Goal: Use online tool/utility: Use online tool/utility

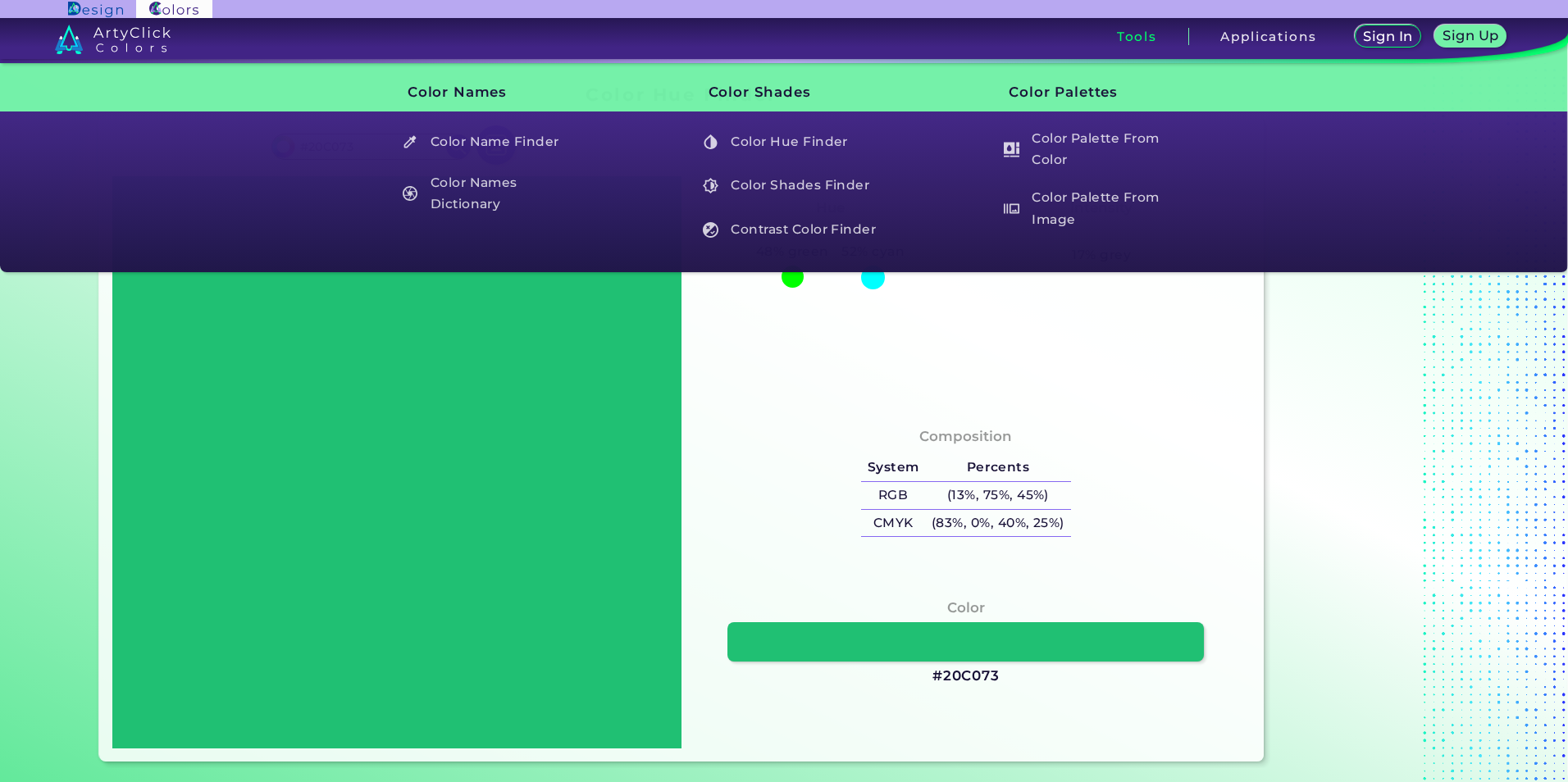
click at [1074, 371] on div "[PERSON_NAME]-Cyan 48% green 52% cyan Intensity Moderate 17% grey" at bounding box center [965, 291] width 569 height 228
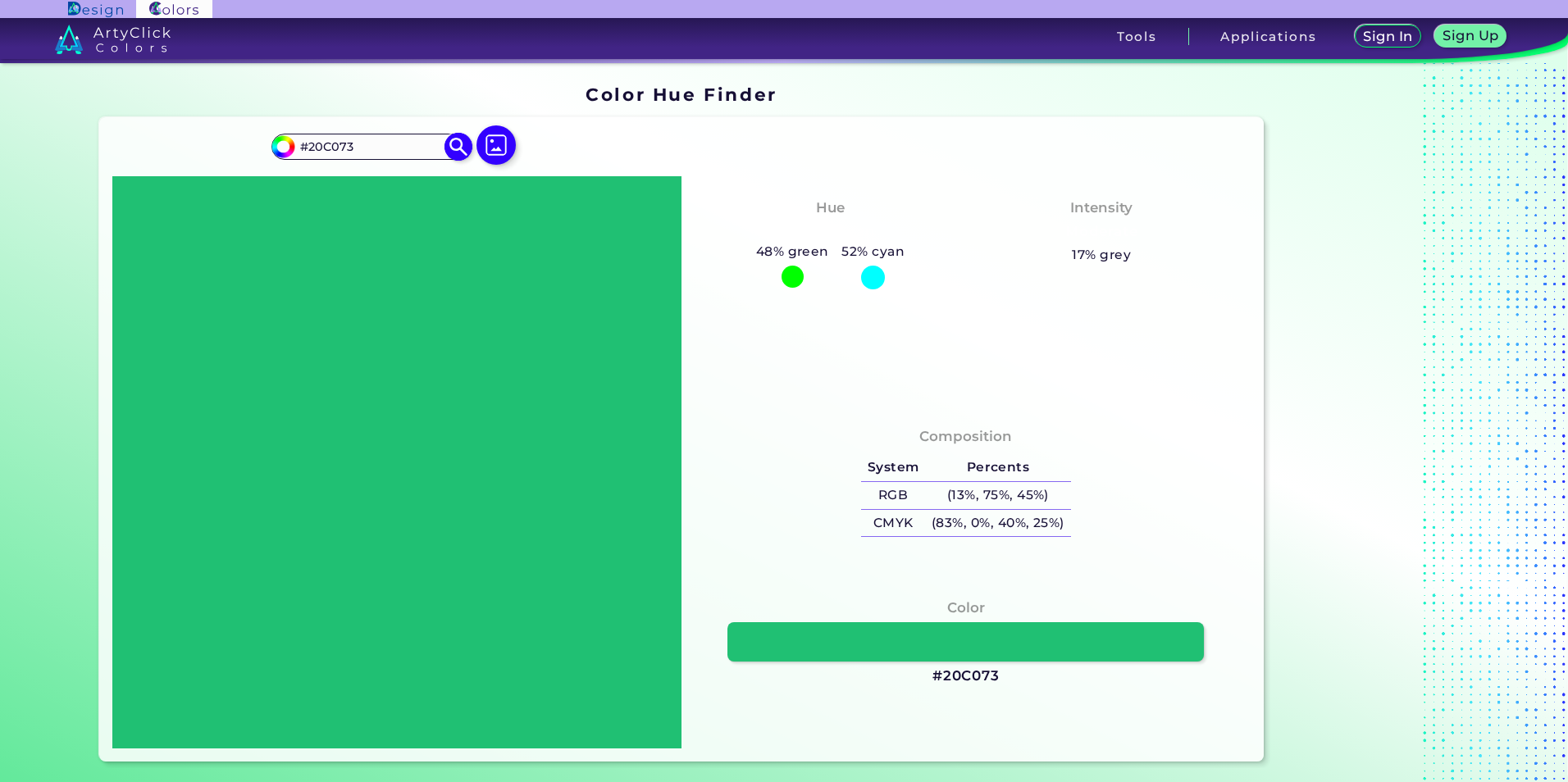
click at [282, 150] on input "#20c073" at bounding box center [280, 144] width 20 height 20
type input "#5b9f7e"
type input "#5B9F7E"
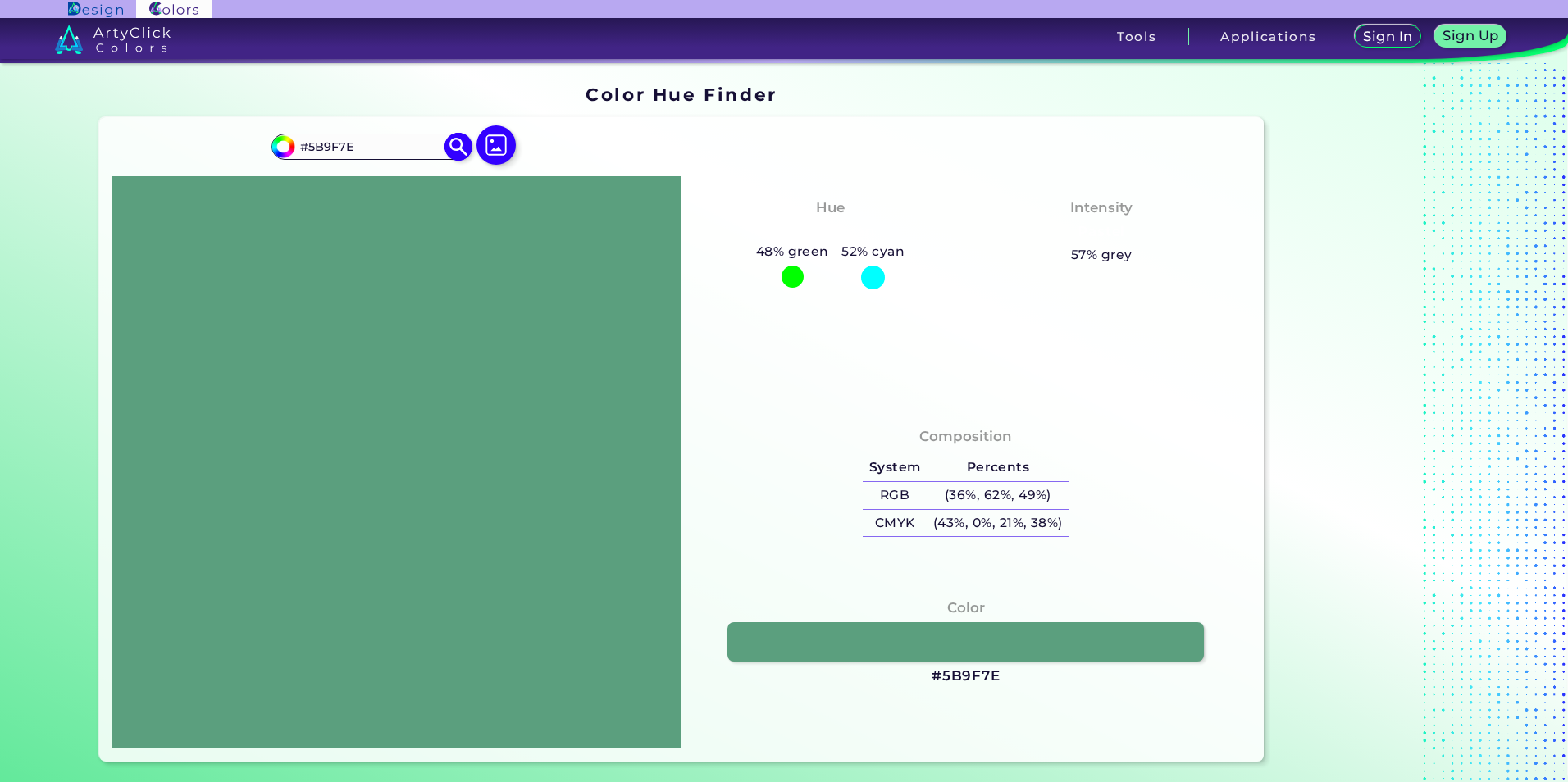
type input "#599b7c"
type input "#599B7C"
type input "#5a9679"
type input "#5A9679"
type input "#589376"
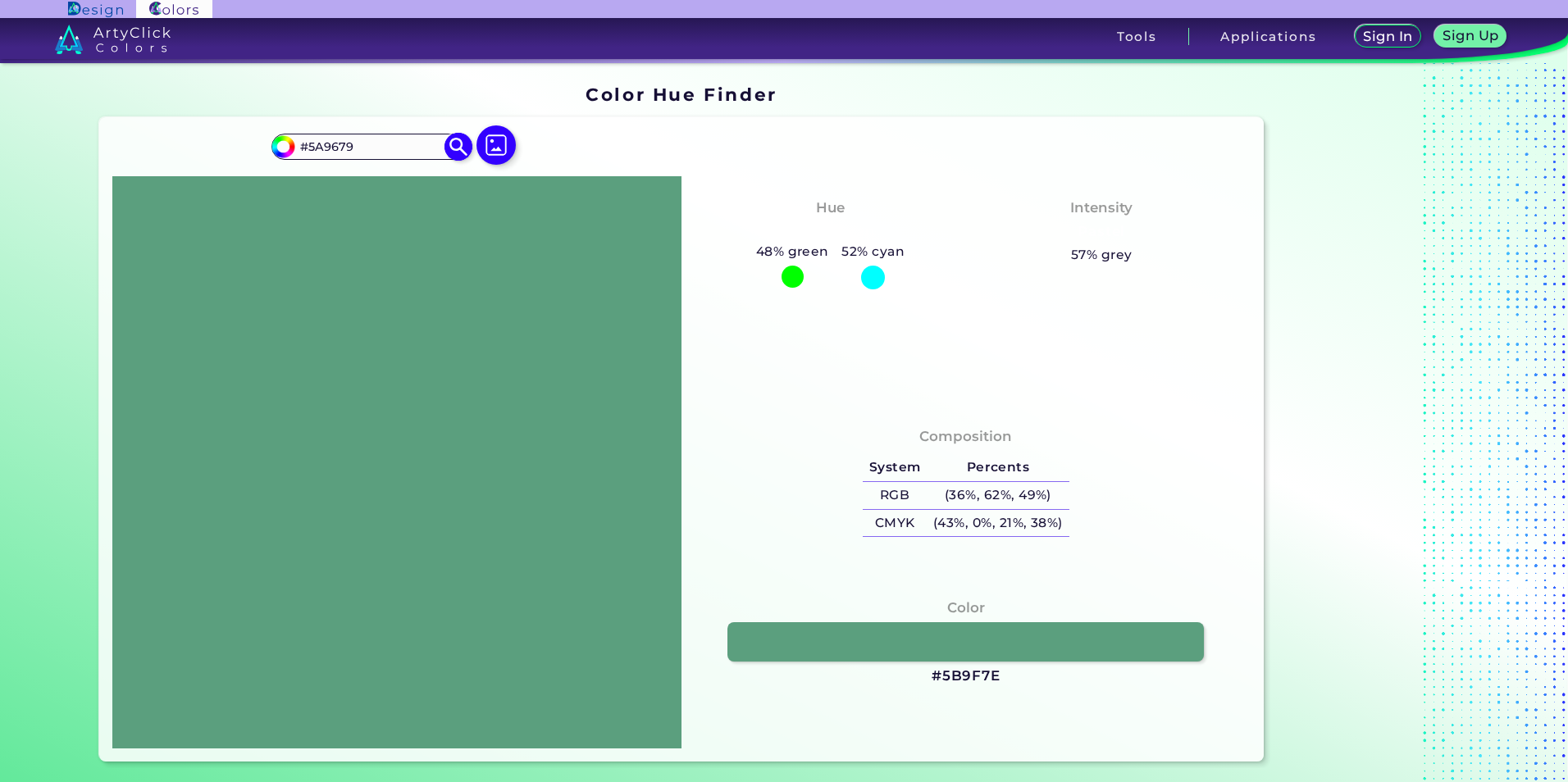
type input "#589376"
type input "#599176"
type input "#5a9076"
type input "#5A9076"
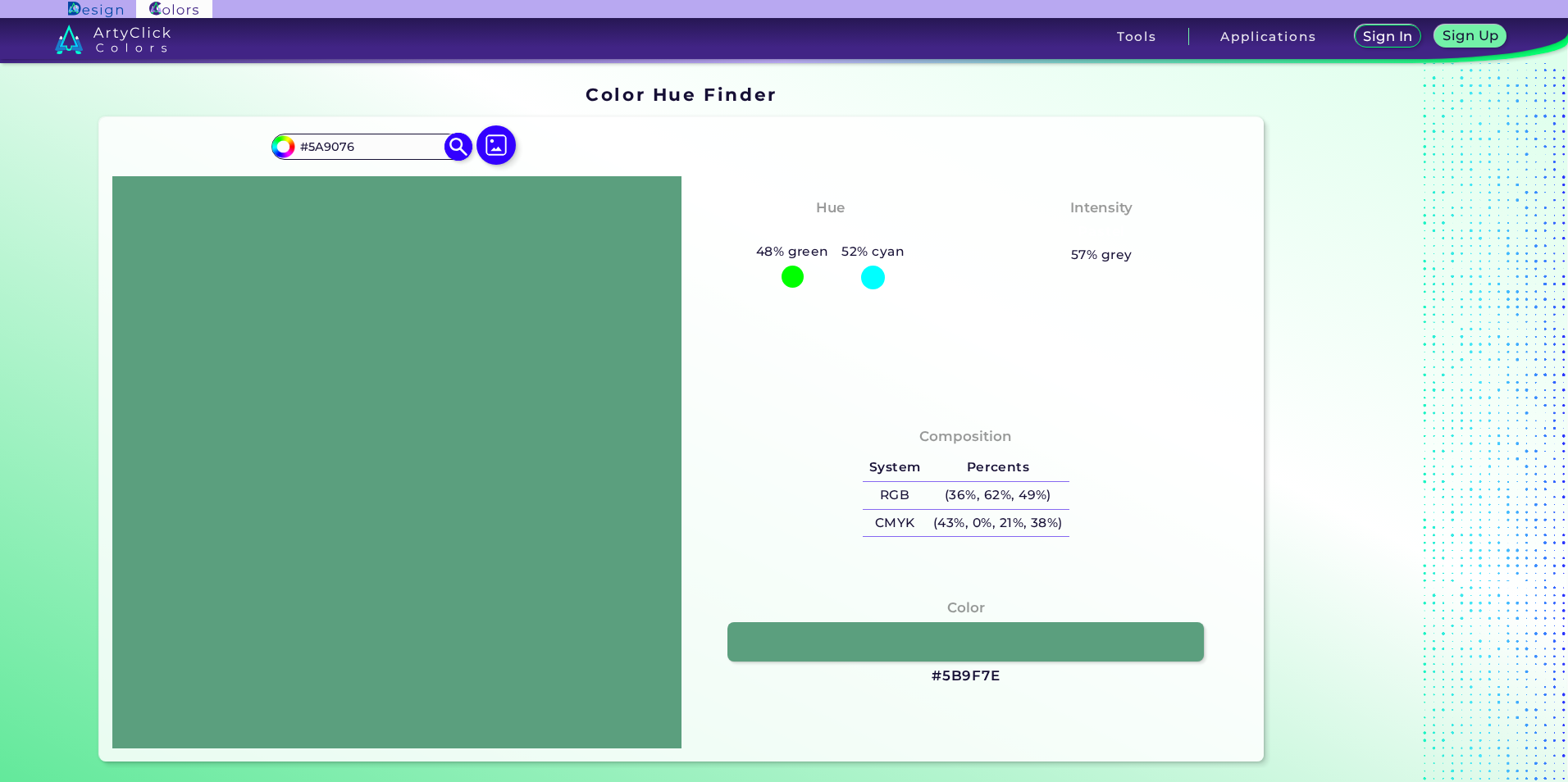
type input "#5a8c74"
type input "#5A8C74"
type input "#5b8b74"
type input "#5B8B74"
type input "#5c8a74"
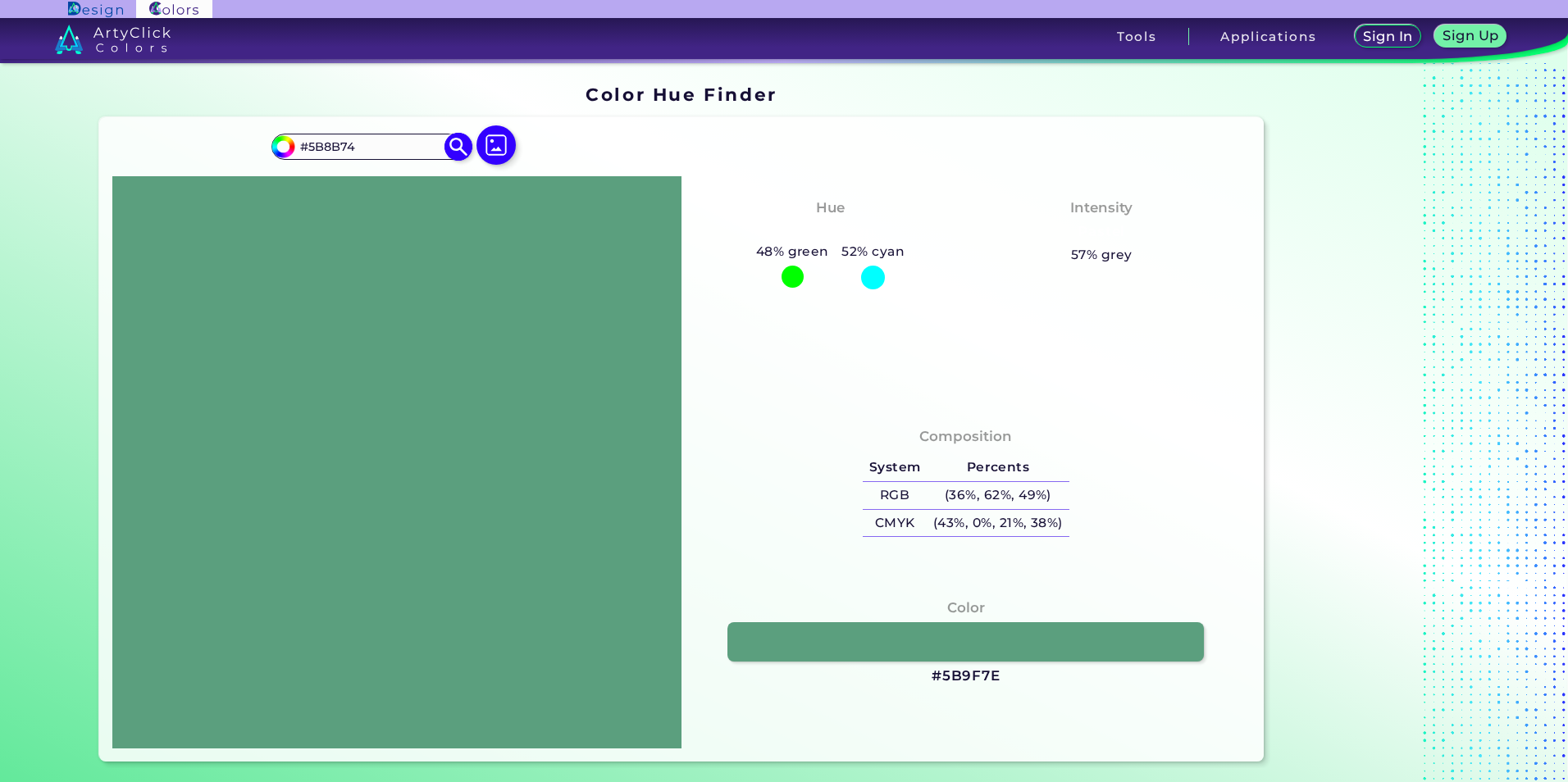
type input "#5C8A74"
type input "#5b8671"
type input "#5B8671"
type input "#5d8371"
type input "#5D8371"
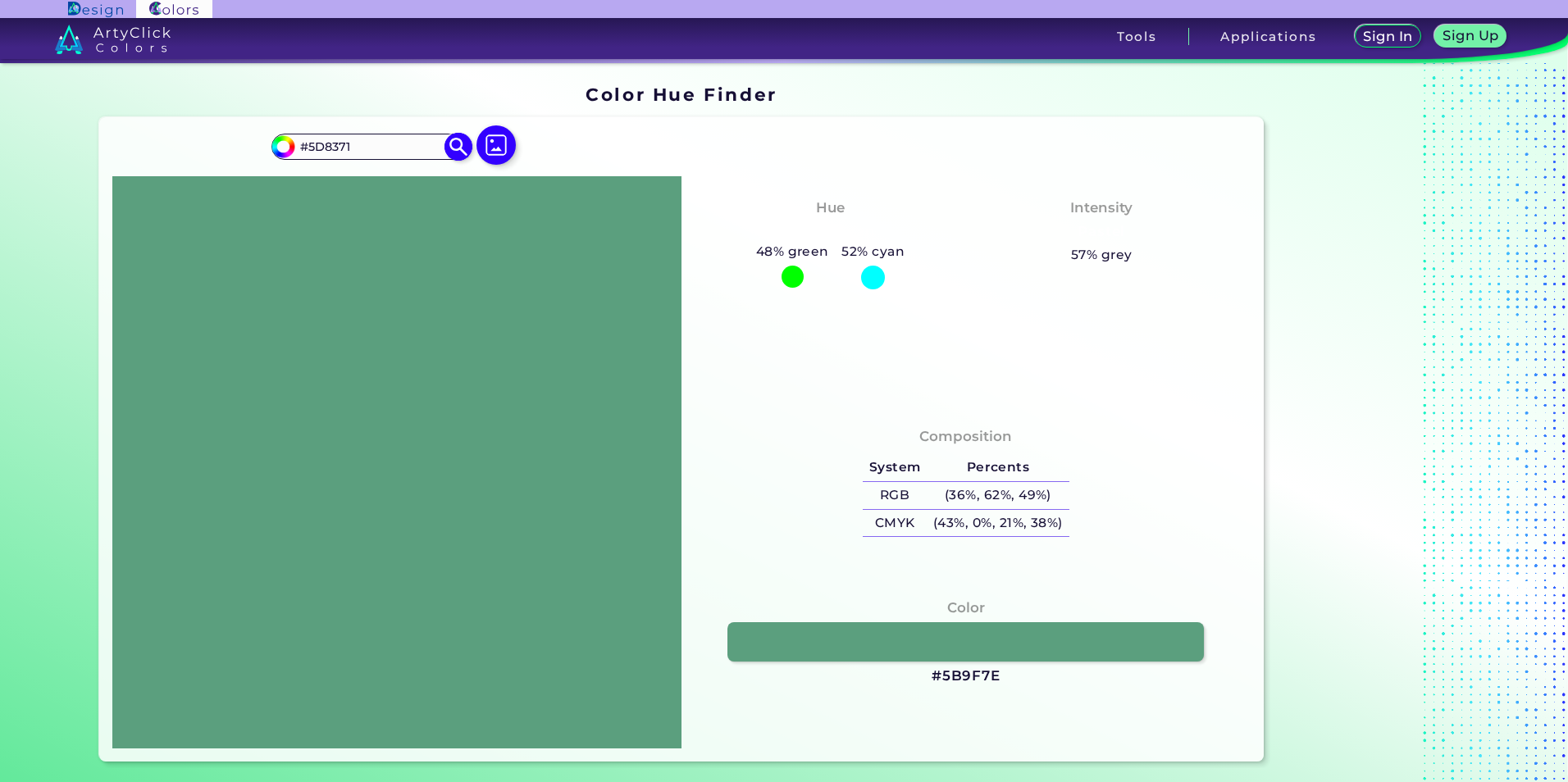
type input "#5c7f6e"
type input "#5C7F6E"
type input "#5f8171"
type input "#5F8171"
type input "#5d7e6e"
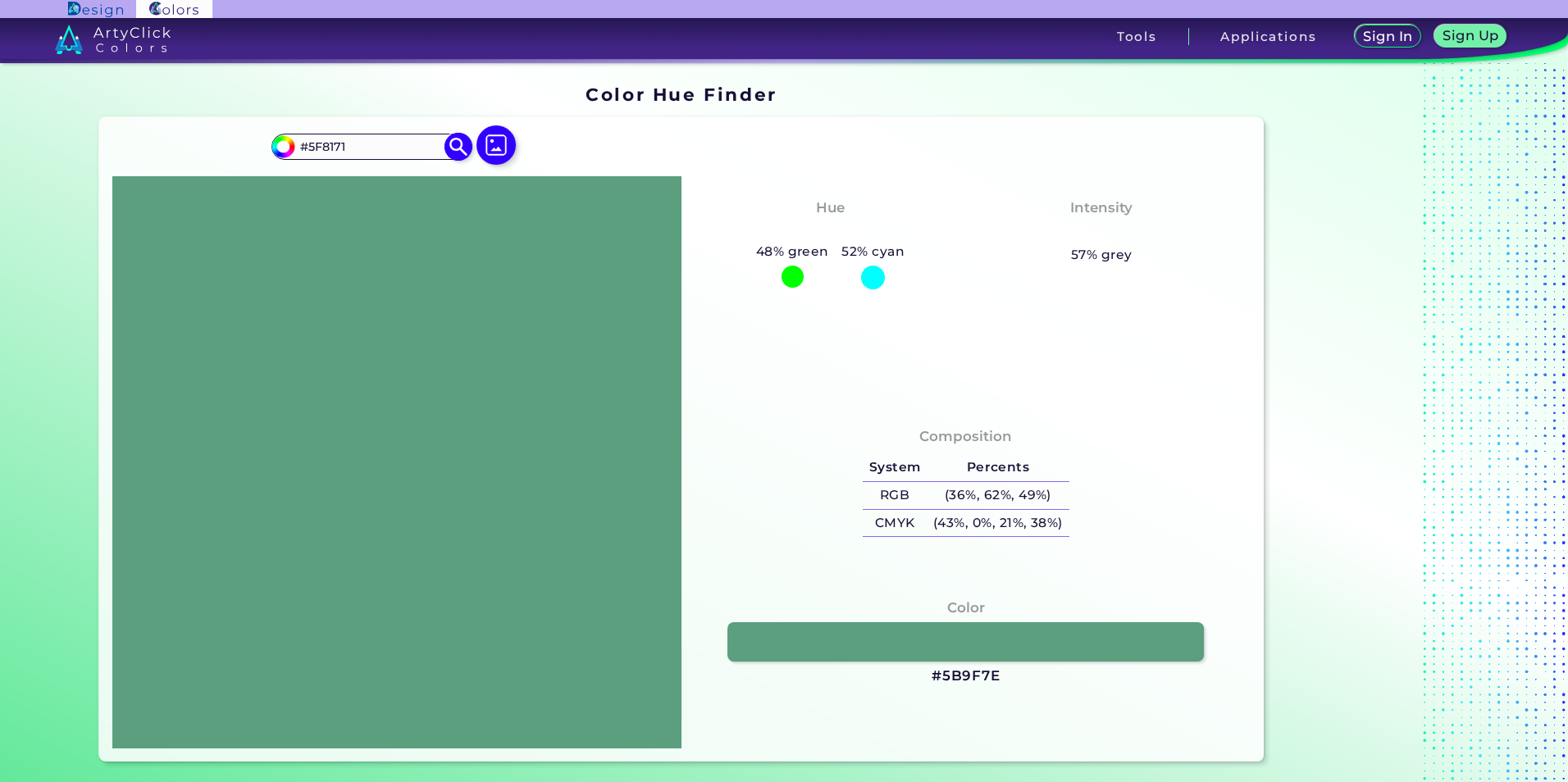
type input "#5D7E6E"
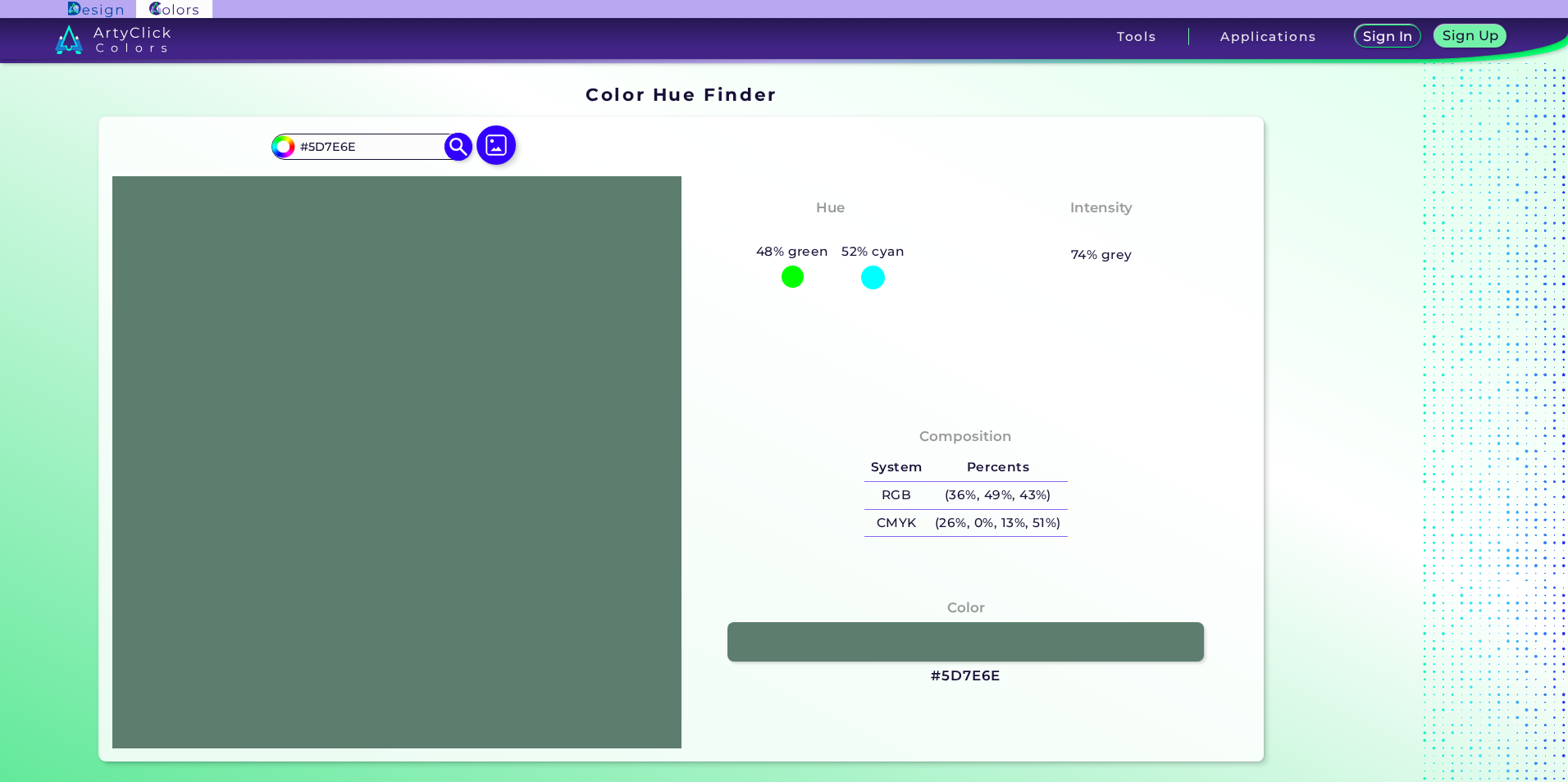
type input "#5d7e76"
type input "#5D7E76"
type input "#5d7e74"
type input "#5D7E74"
type input "#5d7e73"
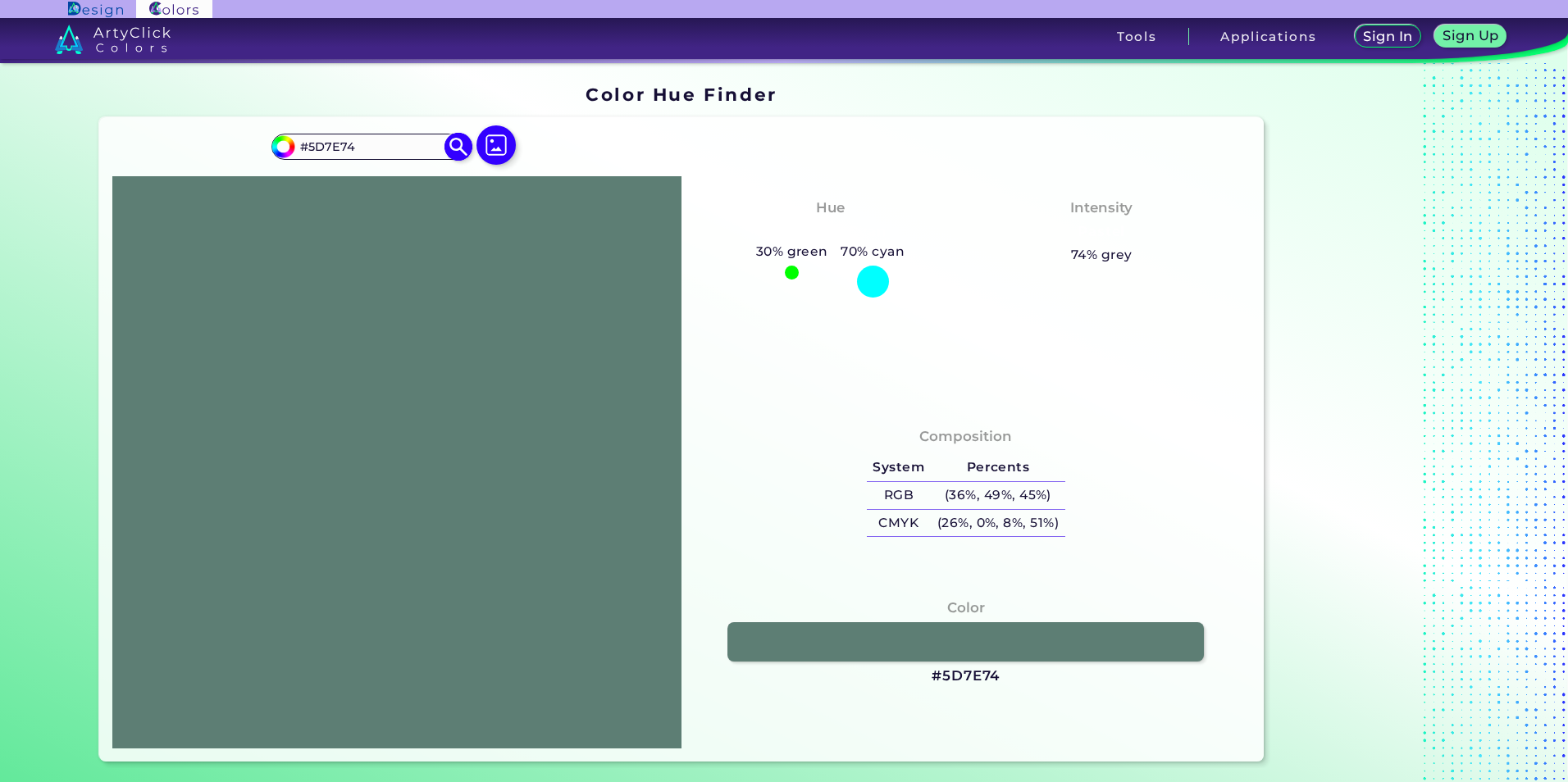
type input "#5D7E73"
type input "#5d7e71"
type input "#5D7E71"
type input "#5d7e70"
type input "#5D7E70"
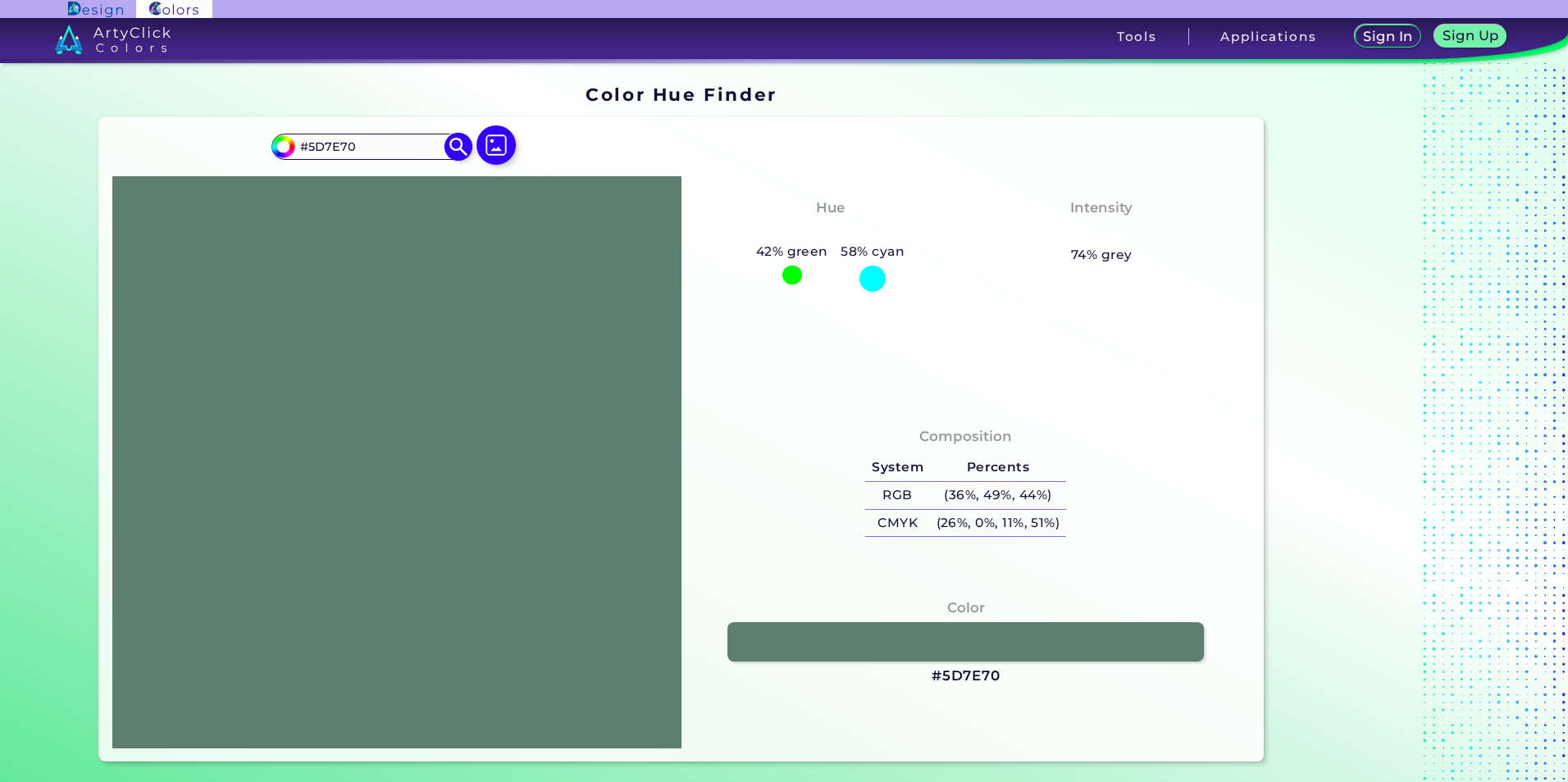
type input "#5d7e6f"
type input "#5D7E6F"
type input "#5d7e6d"
type input "#5D7E6D"
type input "#5d7e6f"
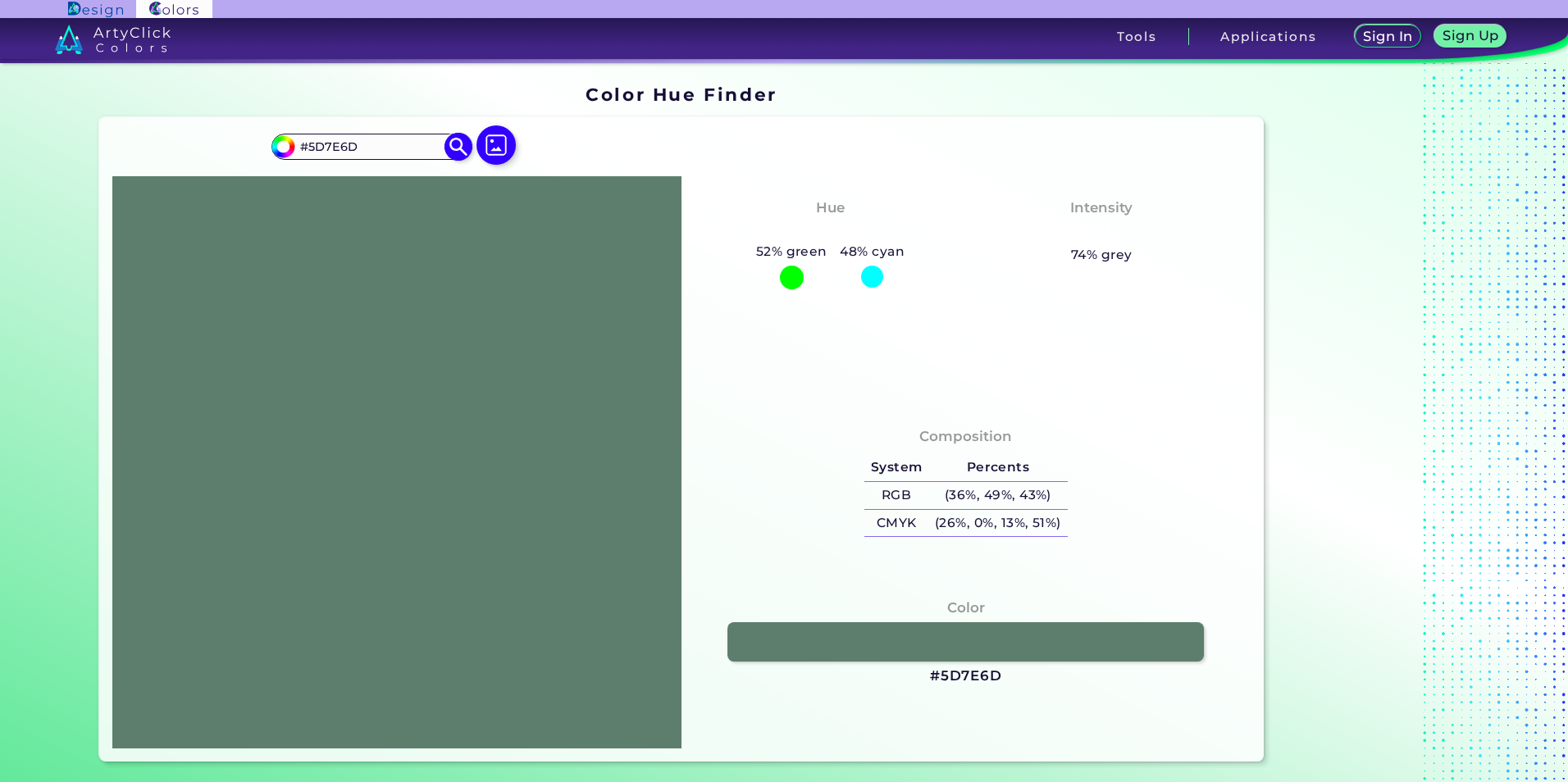
type input "#5D7E6F"
type input "#5d7e70"
type input "#5D7E70"
type input "#5d7e71"
type input "#5D7E71"
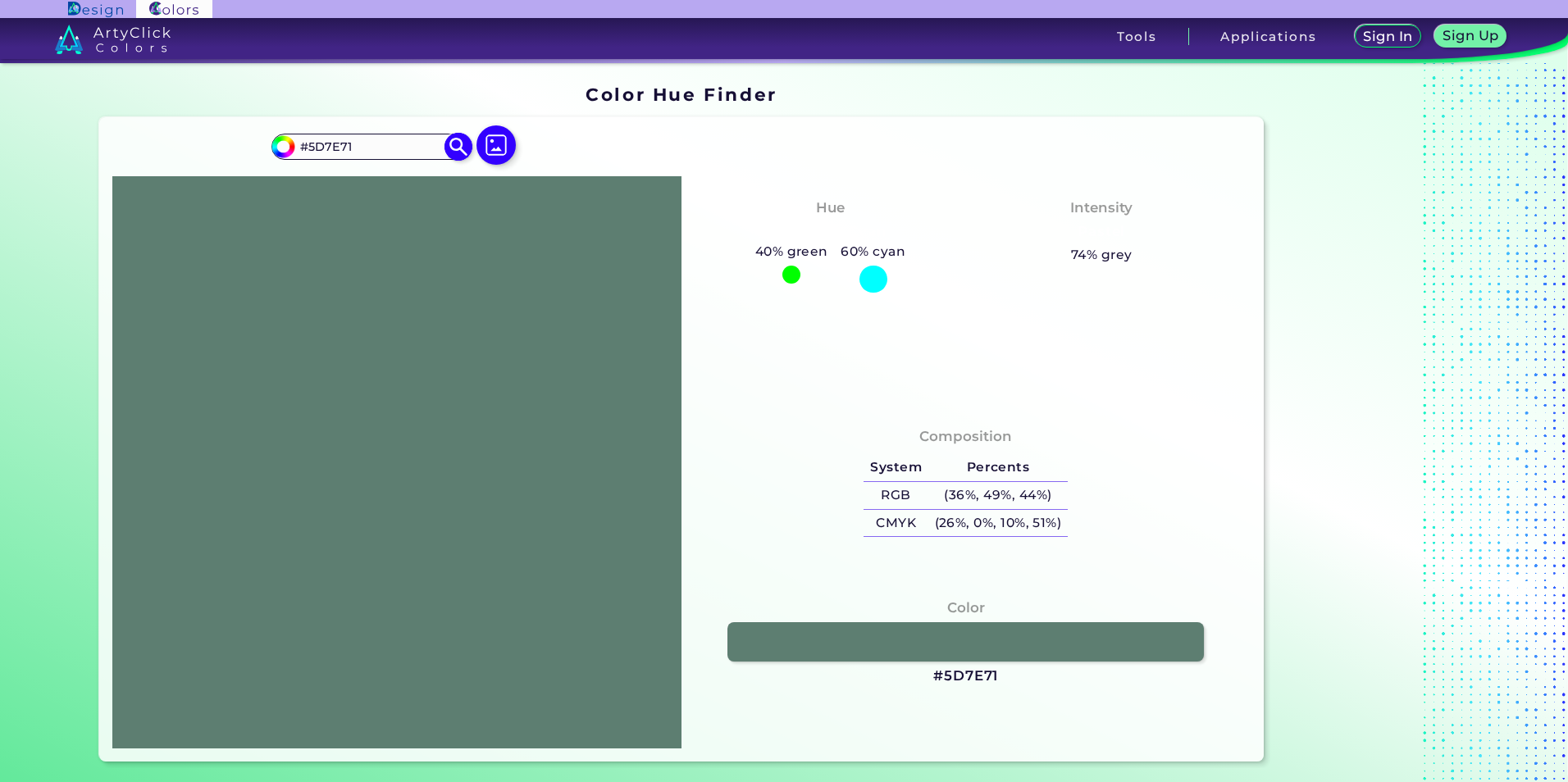
type input "#638376"
type input "#648276"
type input "#658176"
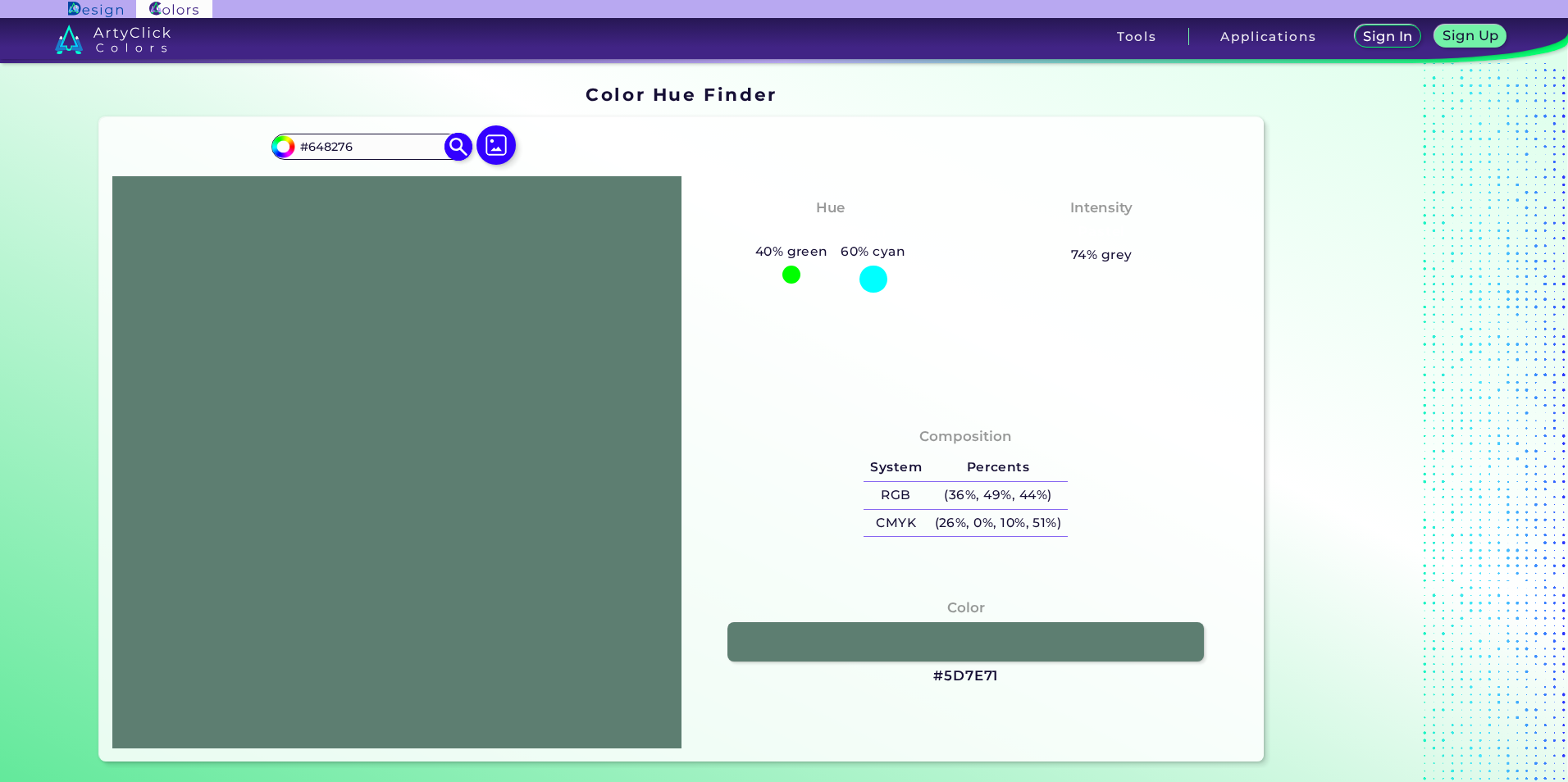
type input "#658176"
type input "#667f76"
type input "#667F76"
type input "#647d73"
type input "#647D73"
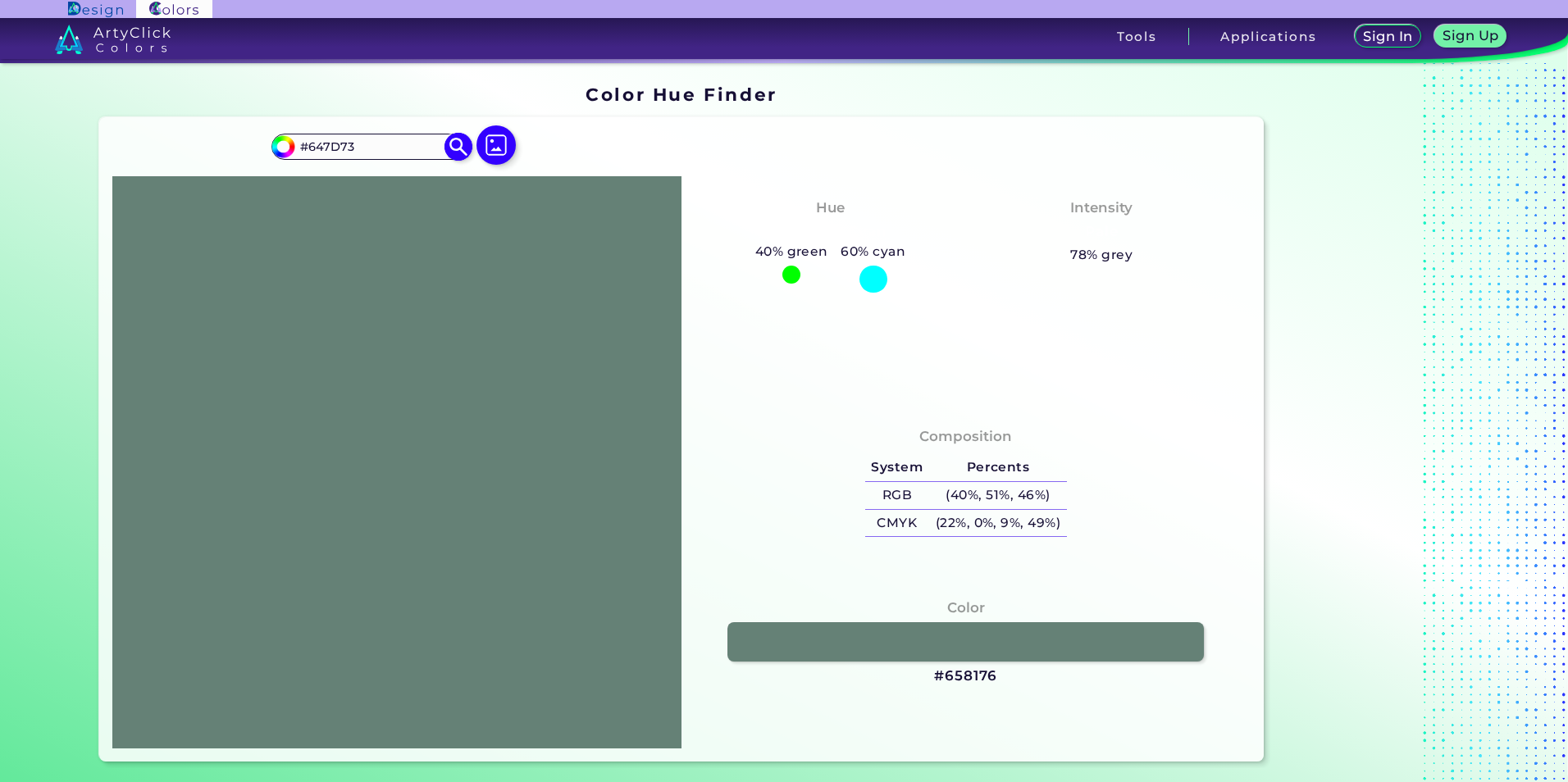
type input "#657b73"
type input "#657B73"
type input "#637970"
type input "#60766e"
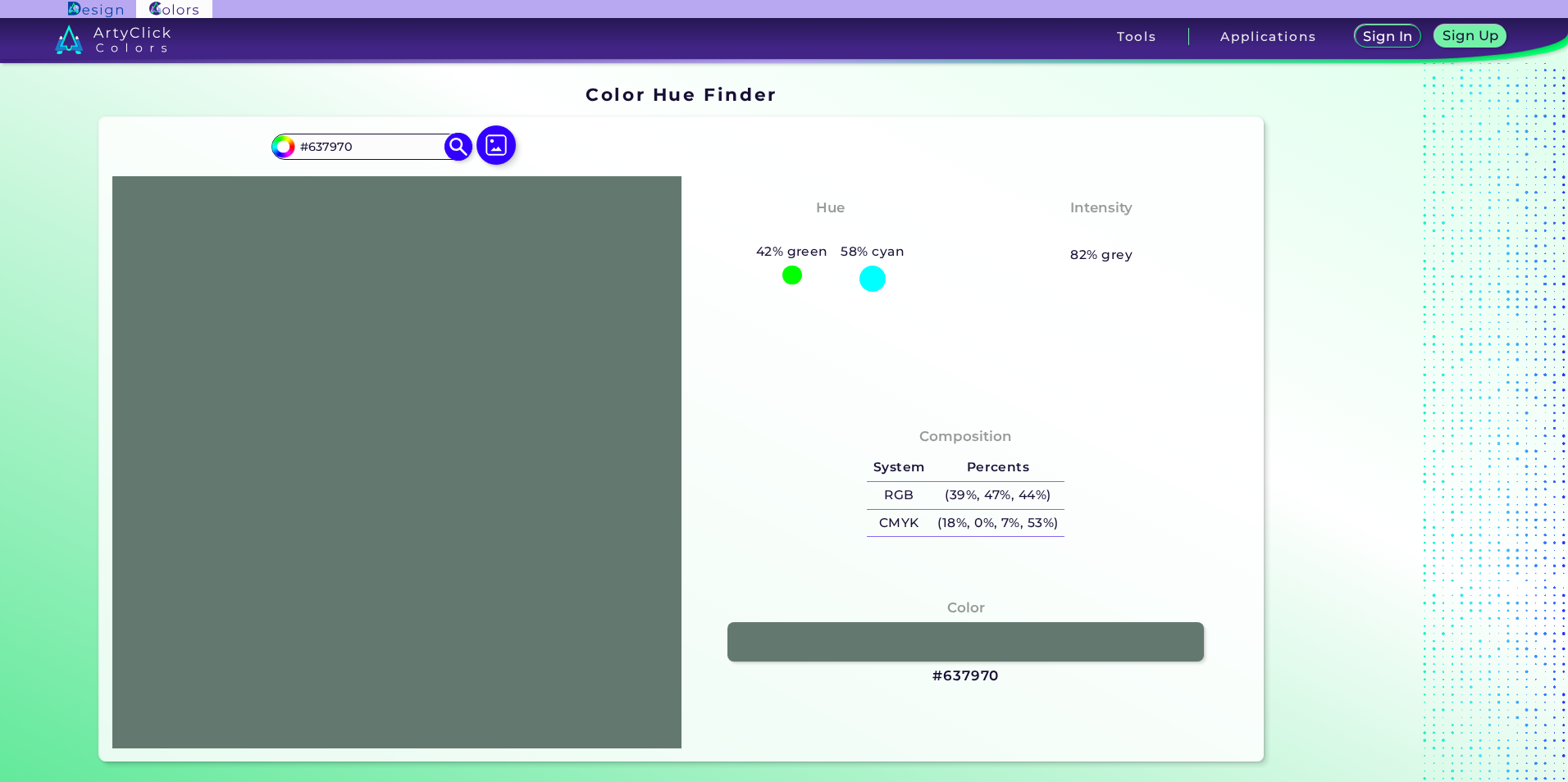
type input "#60766E"
type input "#5e736b"
type input "#5E736B"
type input "#5c7068"
type input "#5C7068"
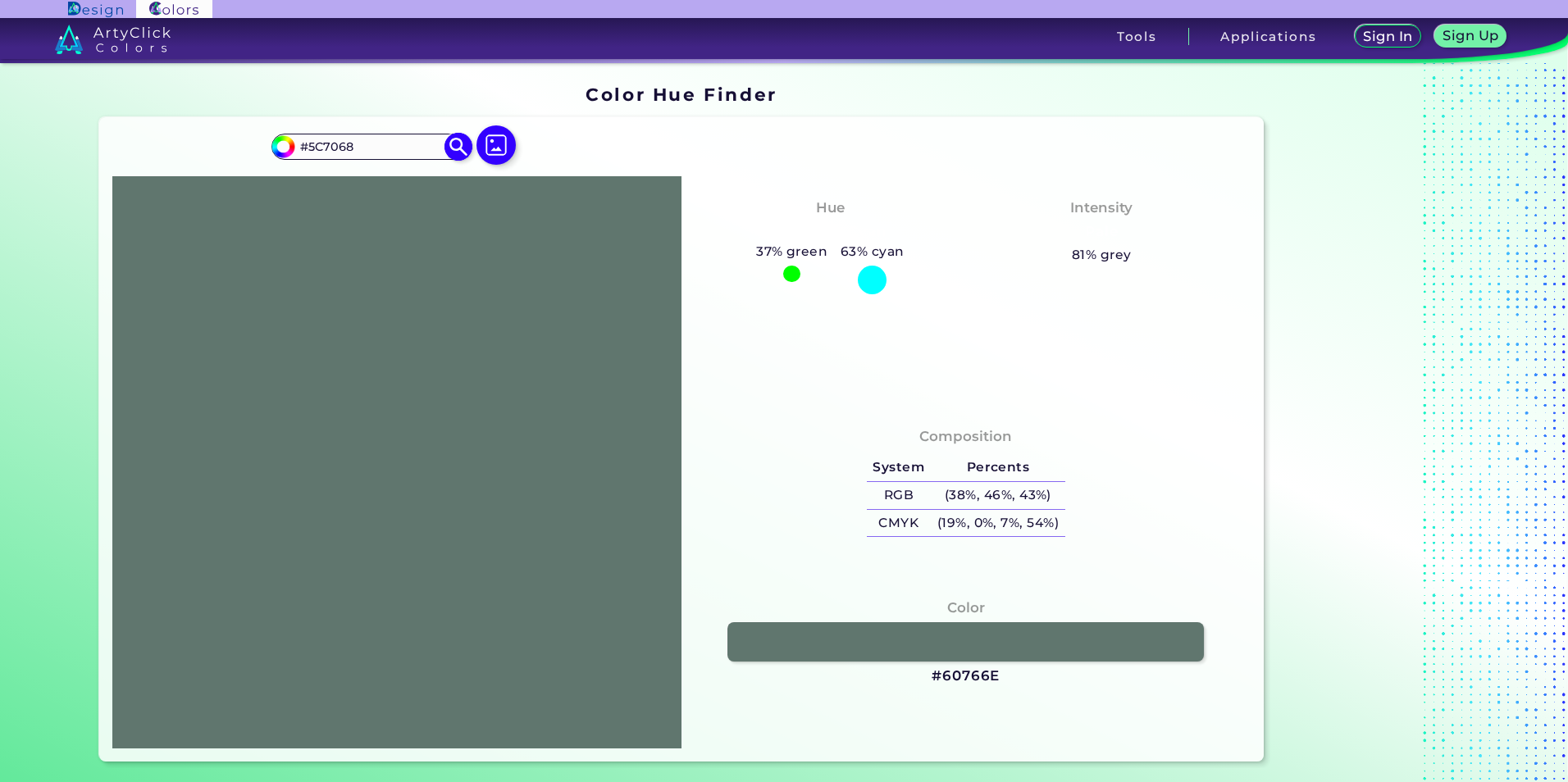
type input "#5a6d66"
type input "#5A6D66"
type input "#556861"
type input "#53655e"
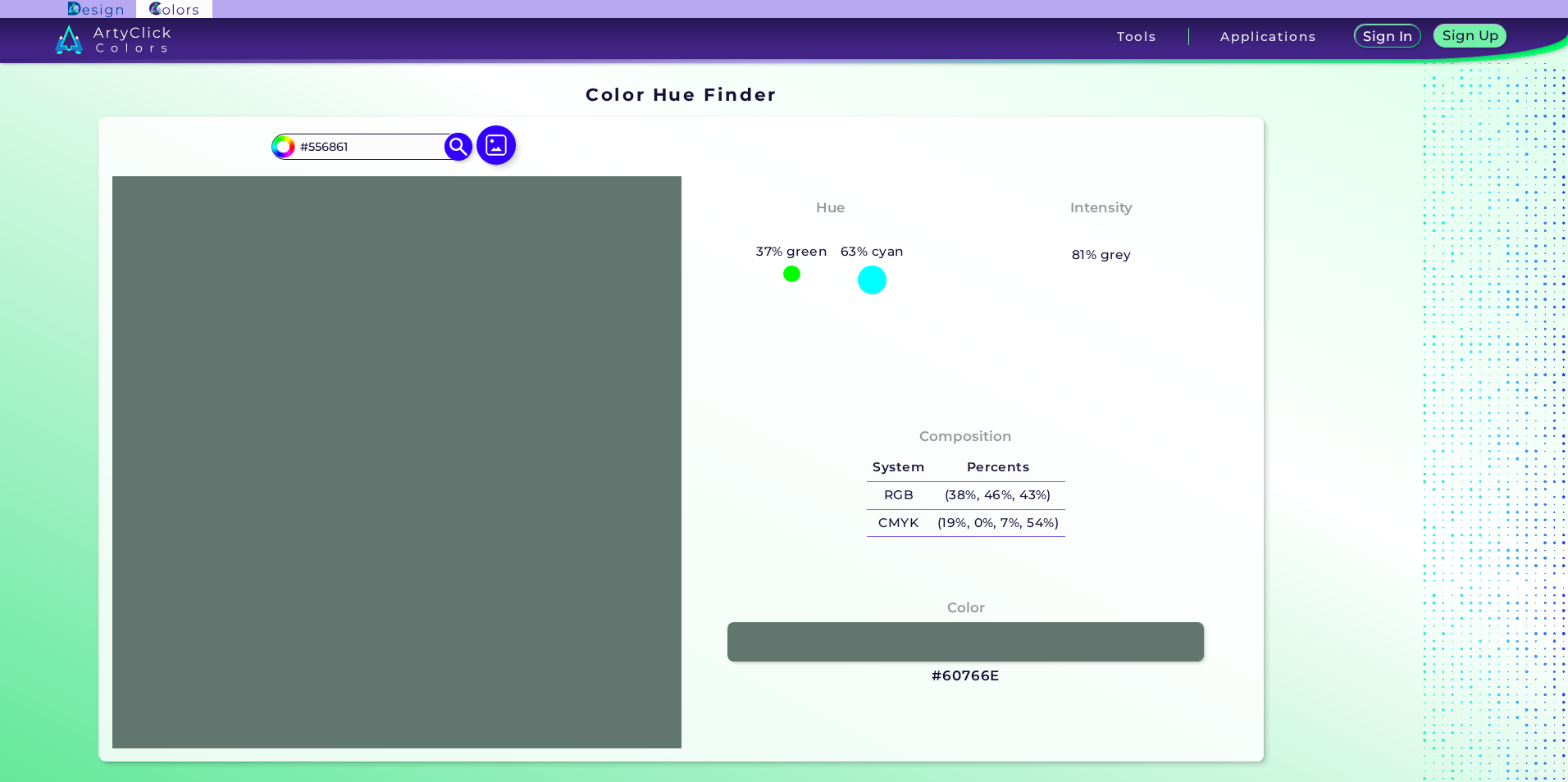
type input "#53655E"
type input "#50625b"
type input "#50625B"
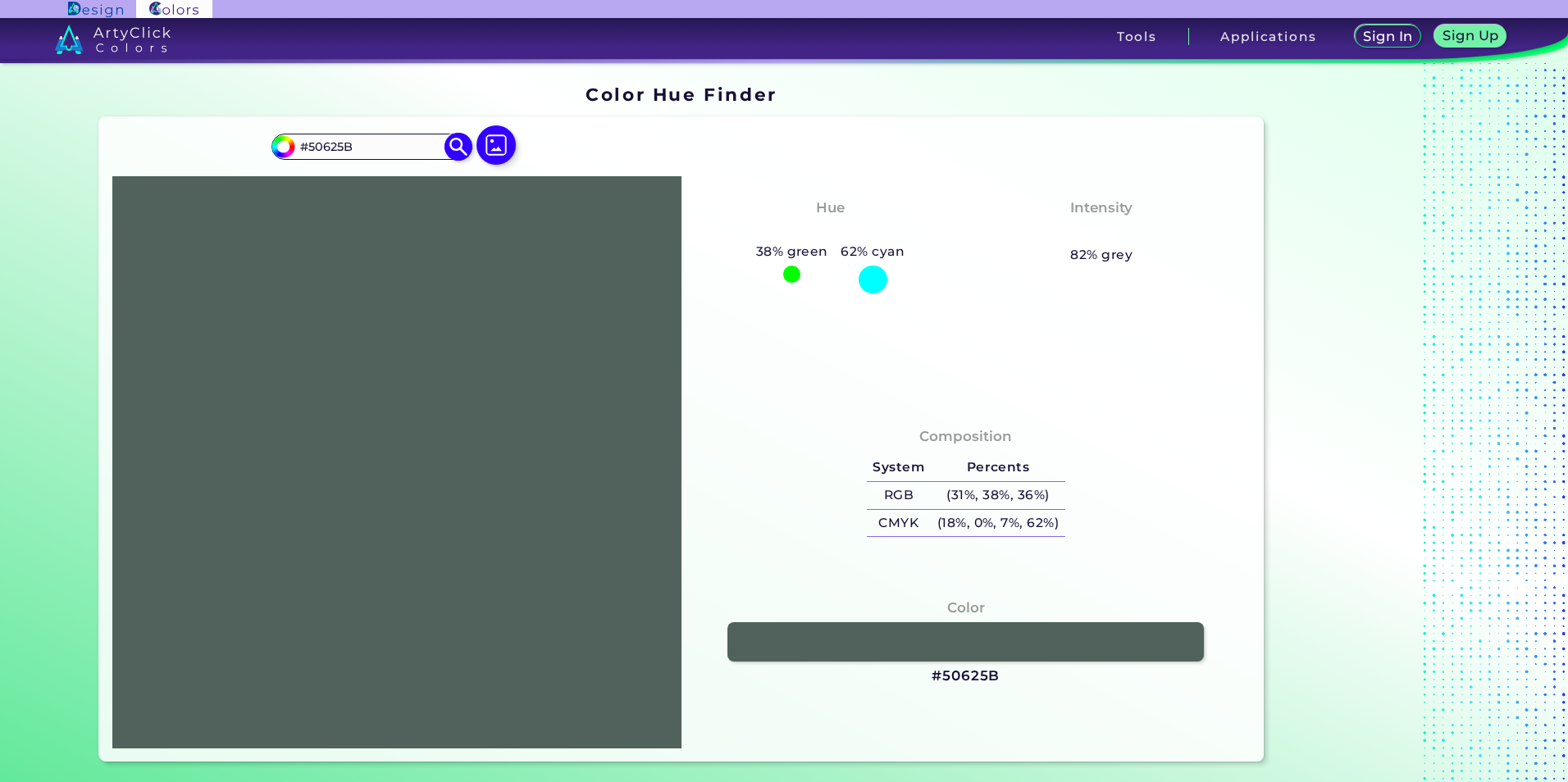
type input "#4f635c"
type input "#4F635C"
type input "#4f645c"
type input "#4F645C"
type input "#52665e"
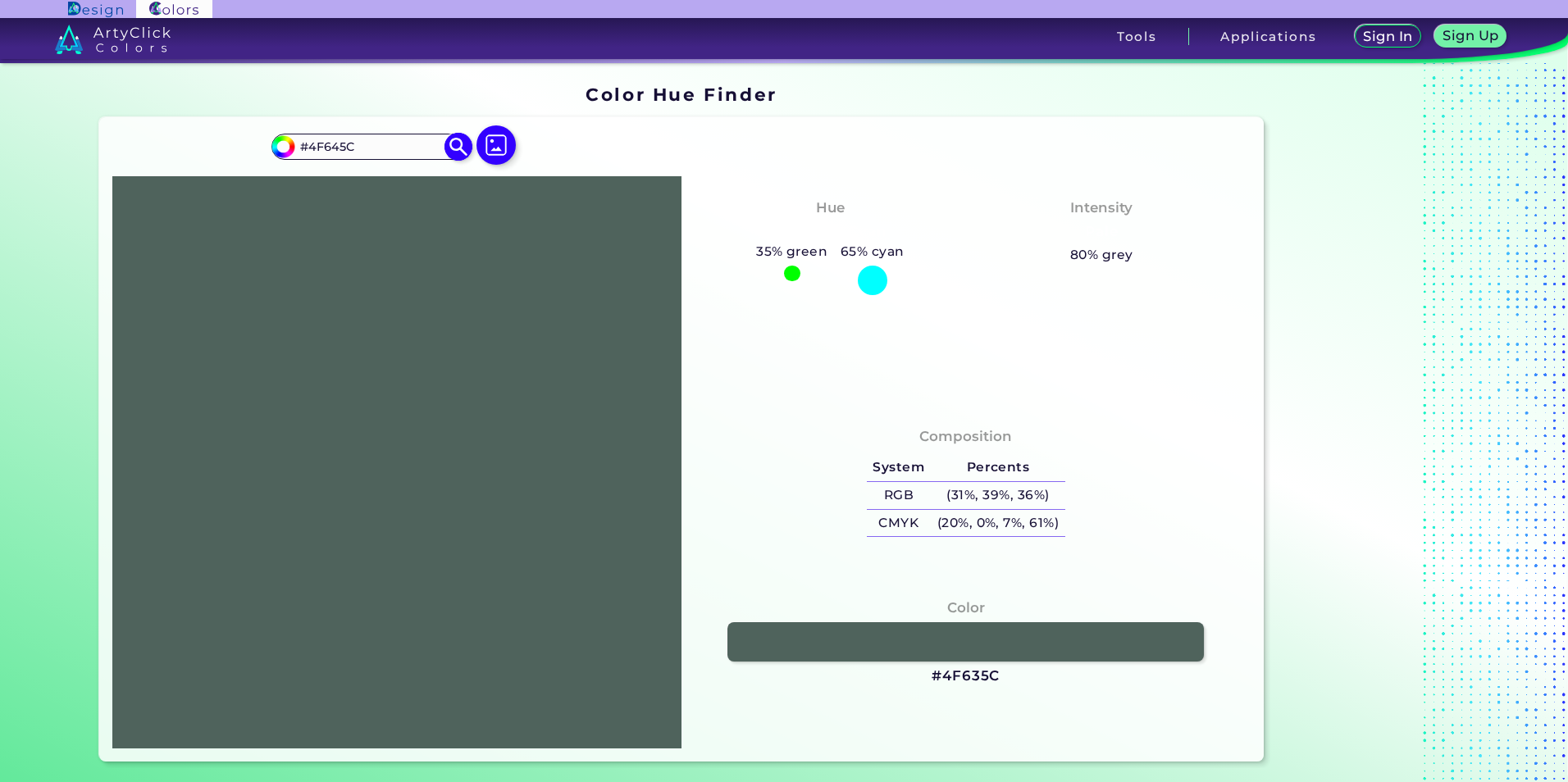
type input "#52665E"
type input "#51675e"
type input "#51675E"
type input "#51675e"
click at [763, 391] on div "[PERSON_NAME]-Cyan 42% green 58% cyan Intensity Pale 79% grey" at bounding box center [965, 291] width 569 height 228
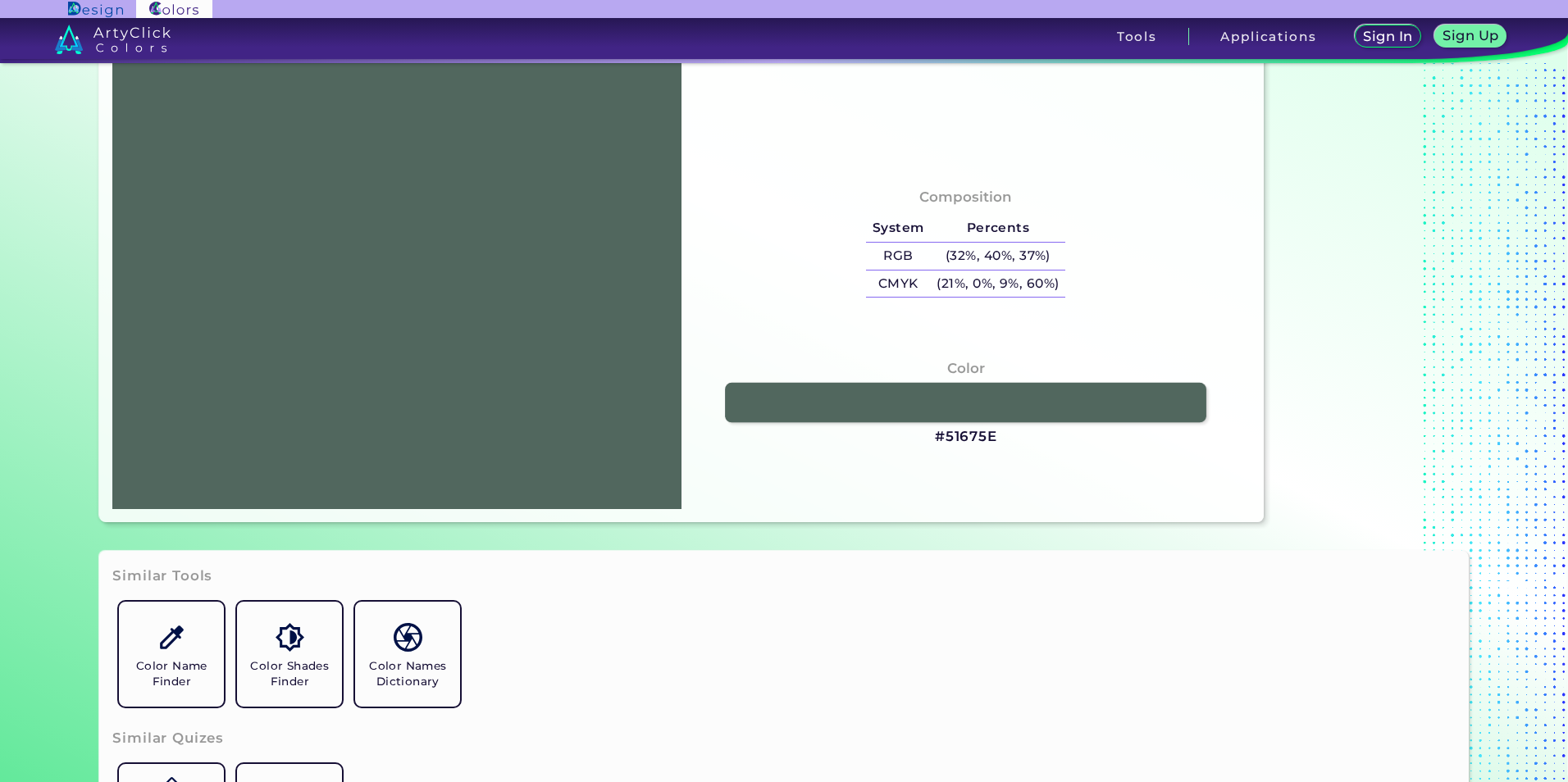
scroll to position [246, 0]
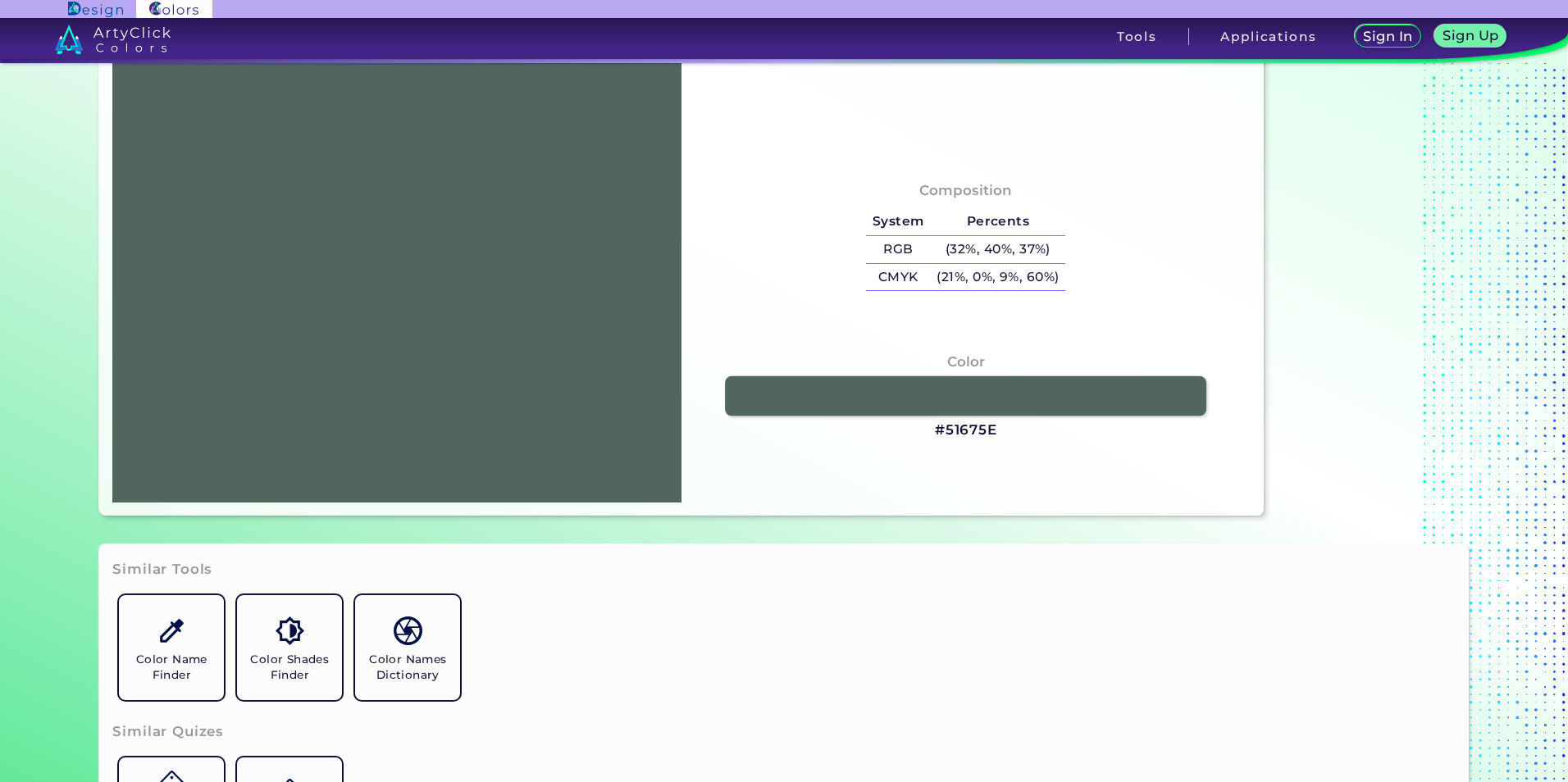
click at [828, 391] on link at bounding box center [965, 395] width 482 height 39
